Goal: Navigation & Orientation: Find specific page/section

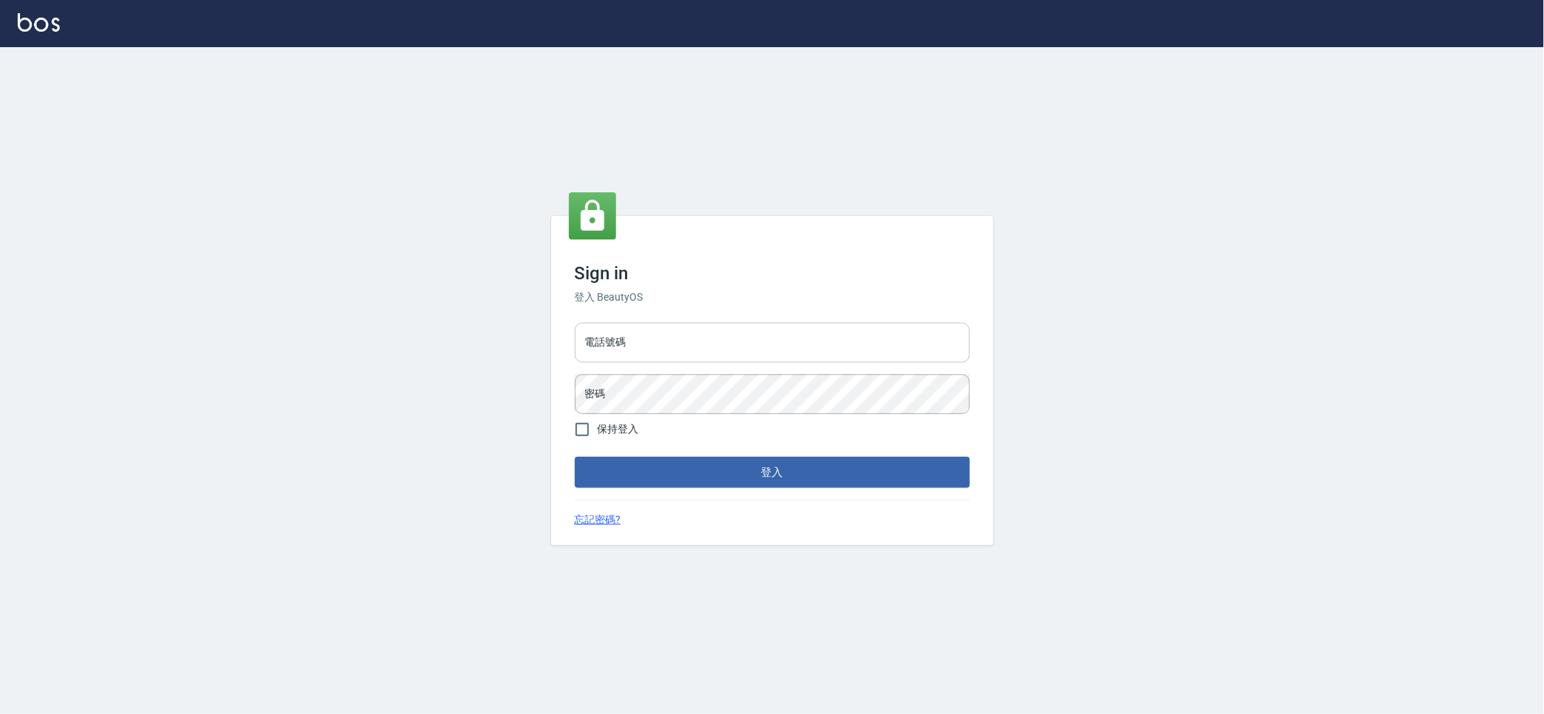
click at [749, 334] on input "電話號碼" at bounding box center [772, 343] width 395 height 40
type input "0928072846"
click at [575, 457] on button "登入" at bounding box center [772, 472] width 395 height 31
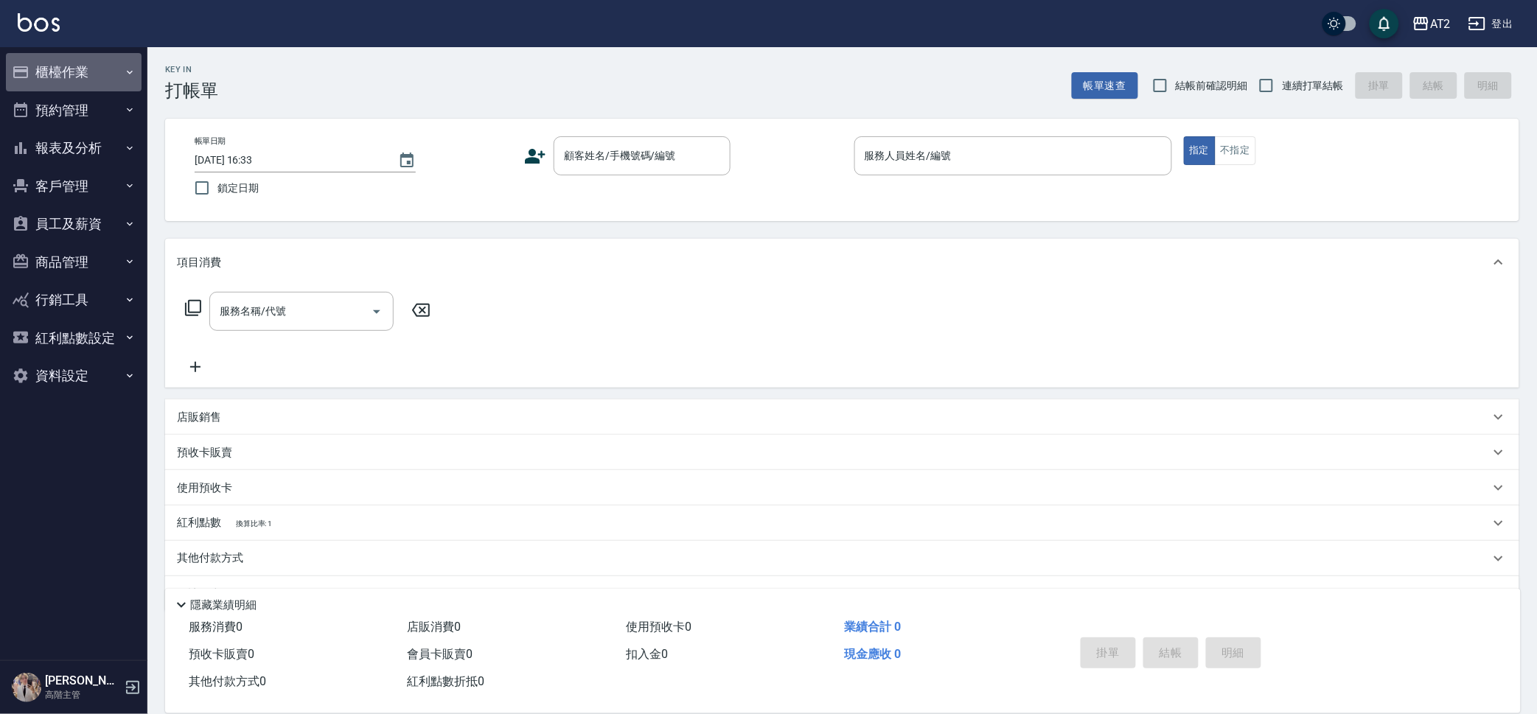
click at [63, 66] on button "櫃檯作業" at bounding box center [74, 72] width 136 height 38
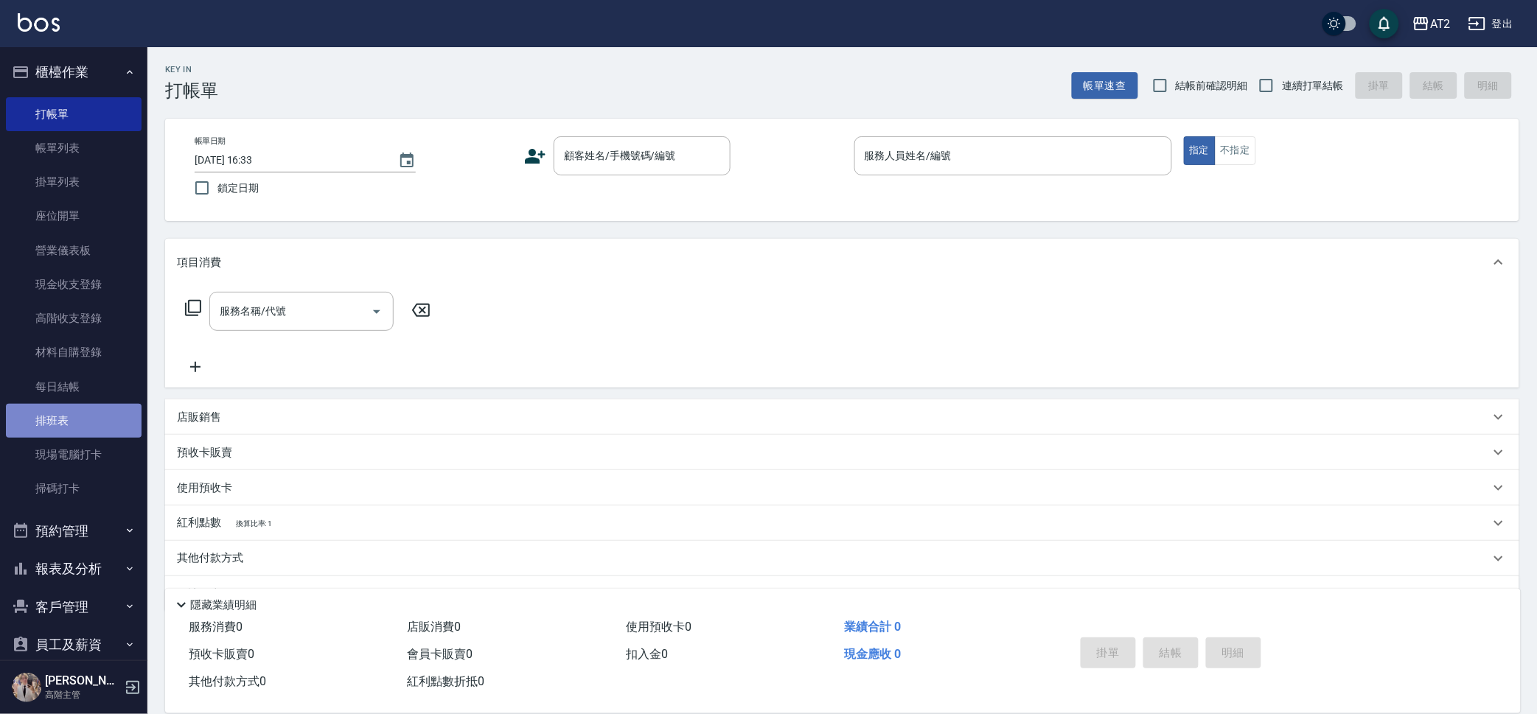
click at [94, 418] on link "排班表" at bounding box center [74, 421] width 136 height 34
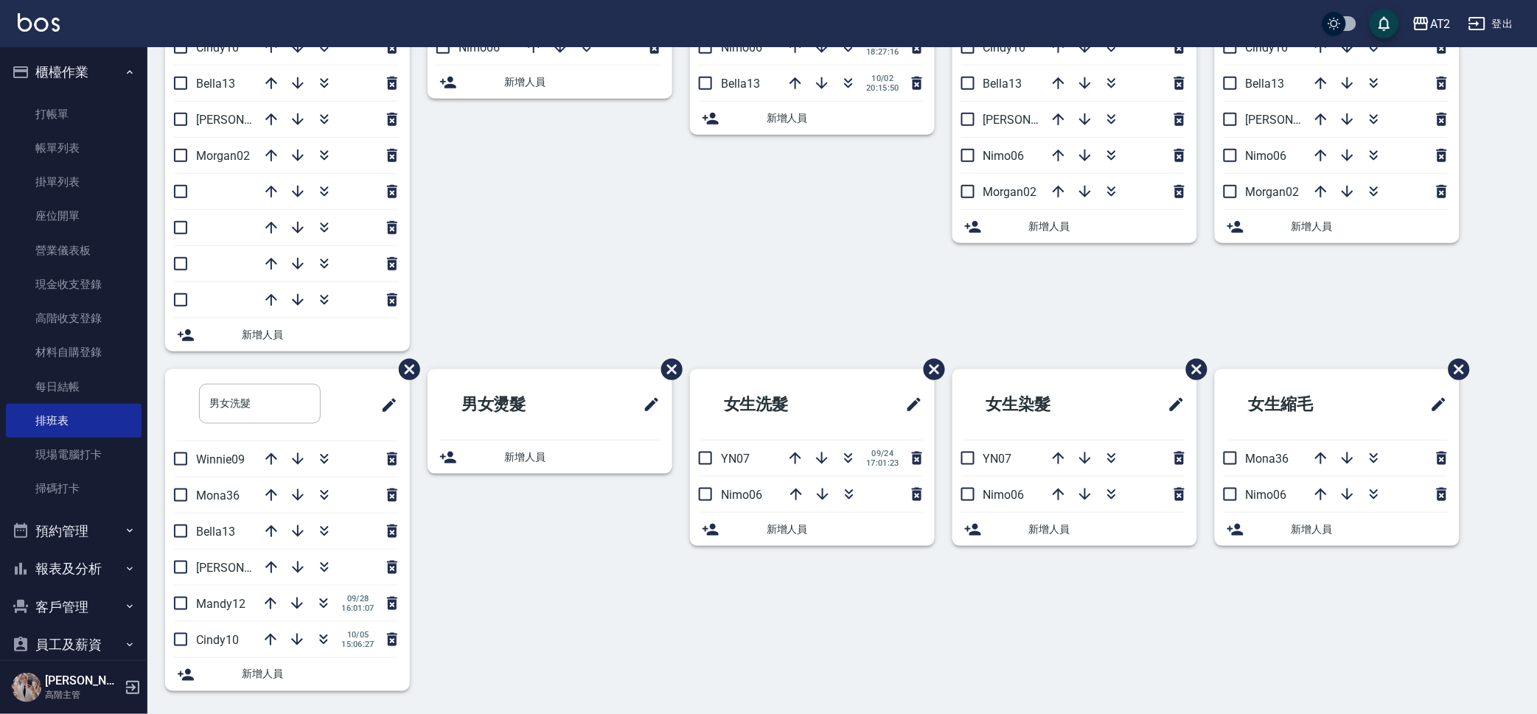
scroll to position [268, 0]
